Goal: Navigation & Orientation: Understand site structure

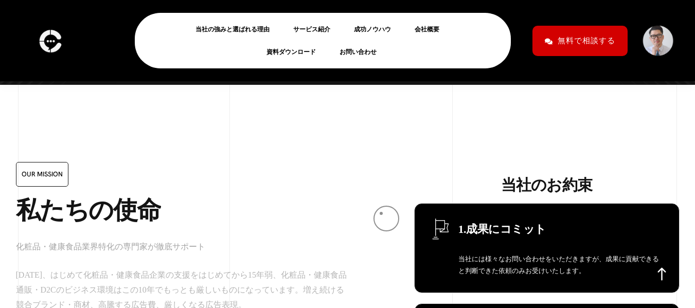
scroll to position [116, 0]
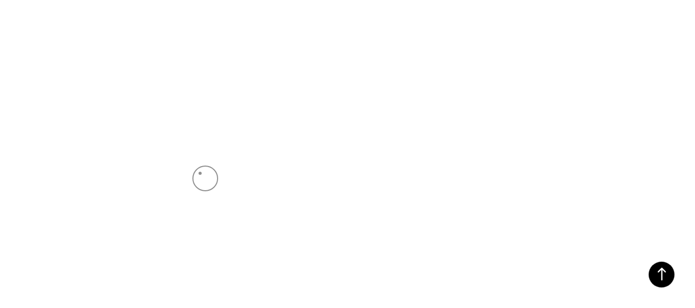
scroll to position [290, 0]
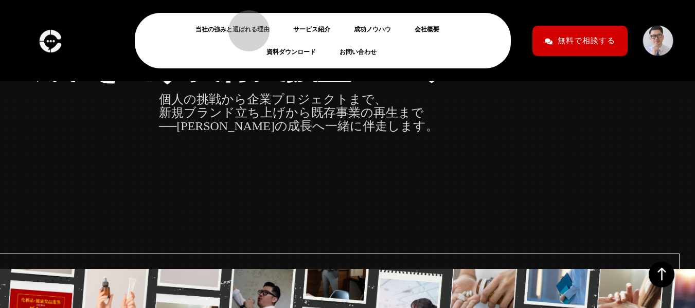
click at [244, 26] on link "当社の強みと選ばれる理由" at bounding box center [237, 29] width 82 height 12
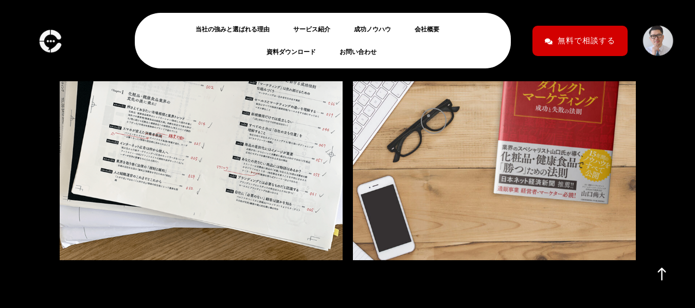
scroll to position [1527, 0]
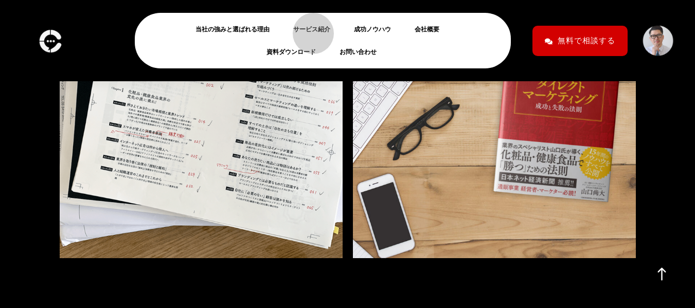
click at [308, 28] on link "サービス紹介" at bounding box center [315, 29] width 45 height 12
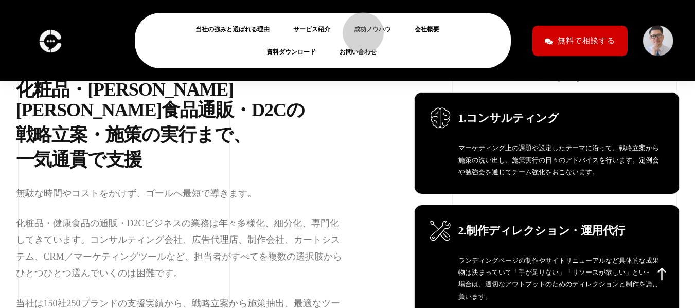
scroll to position [728, 0]
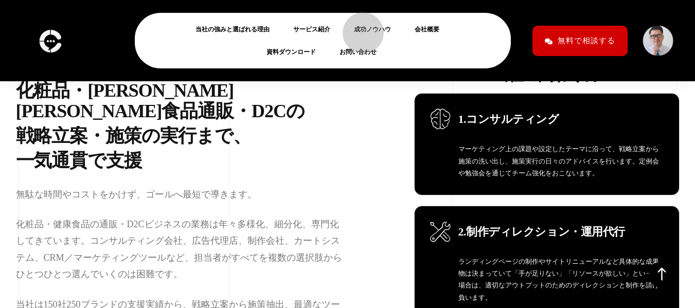
click at [358, 28] on link "成功ノウハウ" at bounding box center [376, 29] width 45 height 12
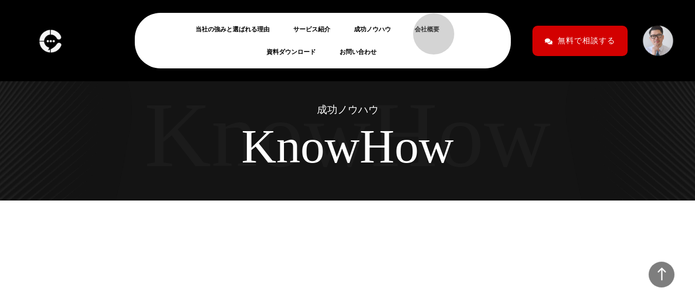
click at [429, 29] on link "会社概要" at bounding box center [431, 29] width 33 height 12
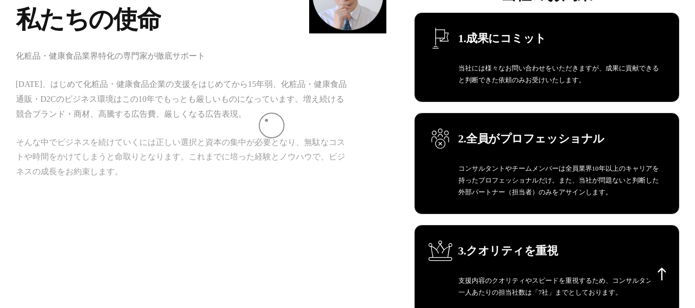
scroll to position [311, 0]
